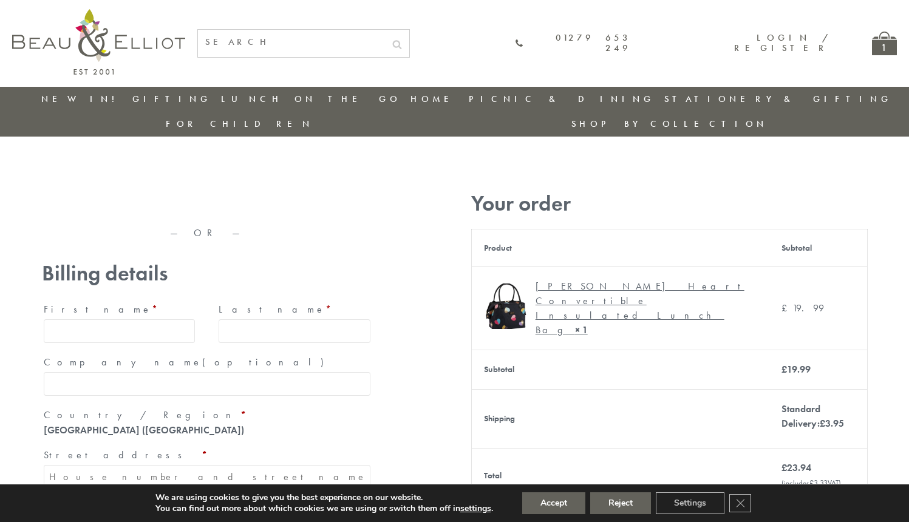
type input "[EMAIL_ADDRESS][DOMAIN_NAME]"
type input "[PERSON_NAME]"
type input "23, [GEOGRAPHIC_DATA], [GEOGRAPHIC_DATA]"
type input "[GEOGRAPHIC_DATA]"
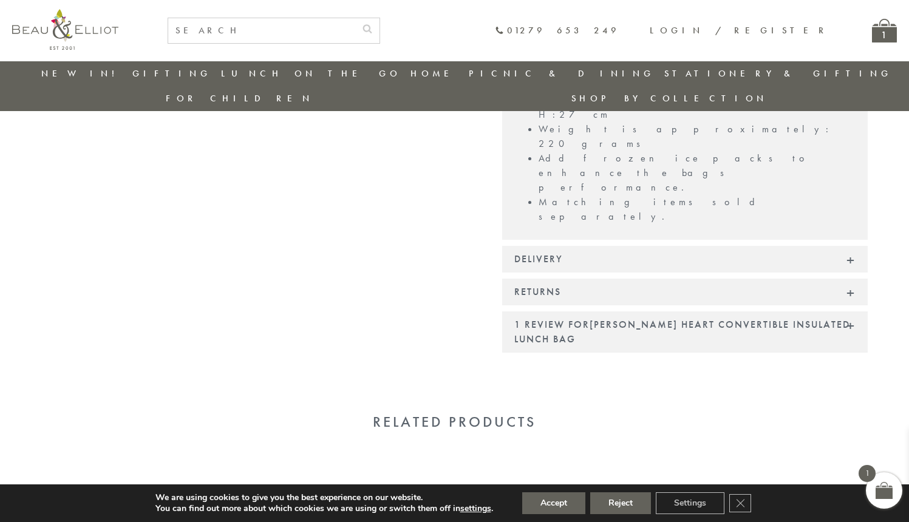
scroll to position [1080, 0]
